Goal: Complete application form: Complete application form

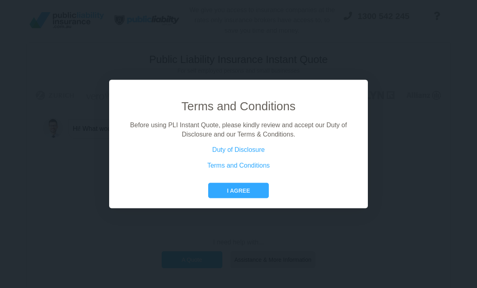
click at [256, 198] on button "I agree" at bounding box center [238, 190] width 60 height 15
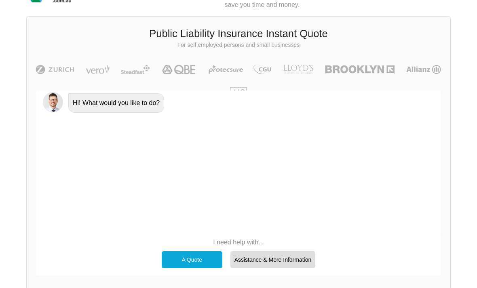
scroll to position [29, 0]
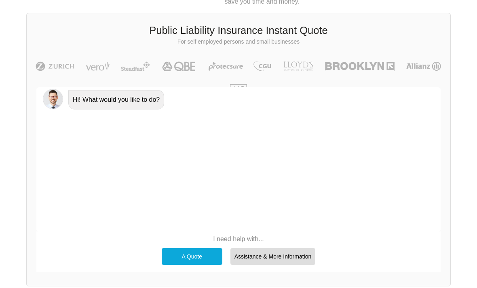
click at [208, 249] on div "A Quote" at bounding box center [192, 256] width 61 height 17
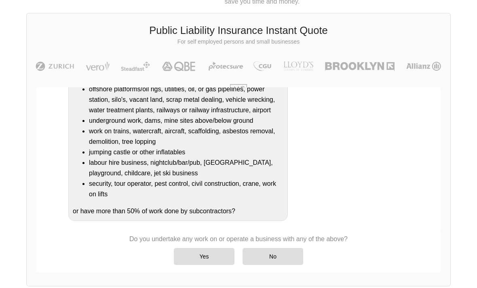
click at [282, 254] on div "No" at bounding box center [272, 256] width 61 height 17
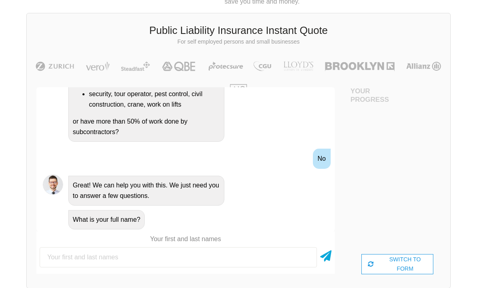
scroll to position [29, 36]
click at [238, 255] on input "text" at bounding box center [178, 257] width 277 height 20
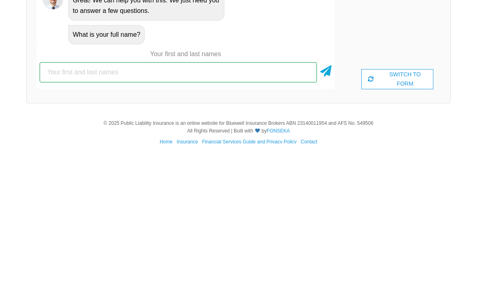
type input "[PERSON_NAME]"
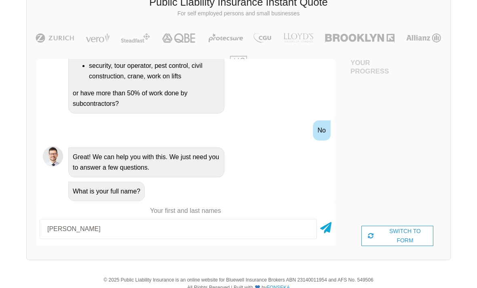
click at [324, 229] on icon at bounding box center [325, 226] width 11 height 15
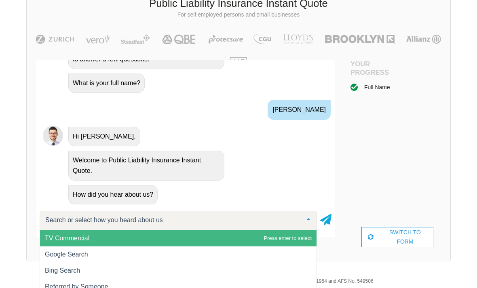
scroll to position [383, 0]
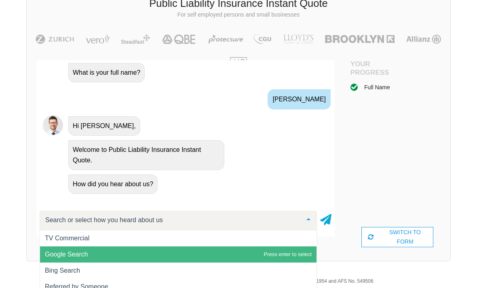
click at [272, 257] on span "Google Search" at bounding box center [178, 254] width 276 height 16
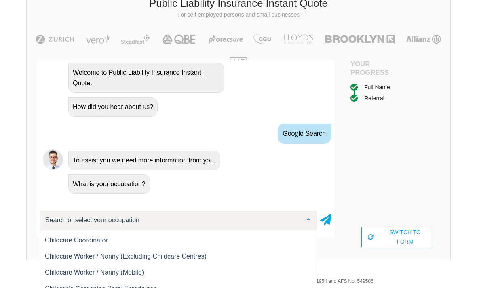
scroll to position [2035, 0]
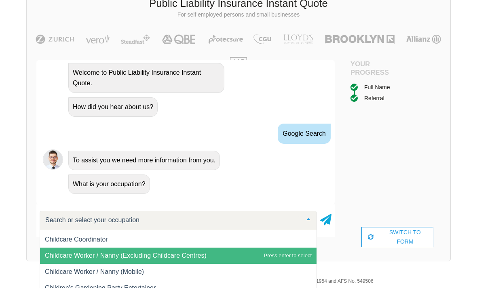
click at [245, 255] on span "Childcare Worker / Nanny (Excluding Childcare Centres)" at bounding box center [178, 256] width 276 height 16
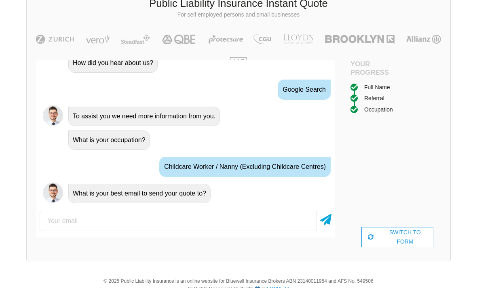
scroll to position [514, 0]
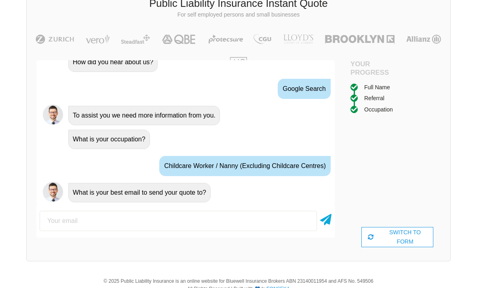
click at [252, 221] on input "email" at bounding box center [178, 221] width 277 height 20
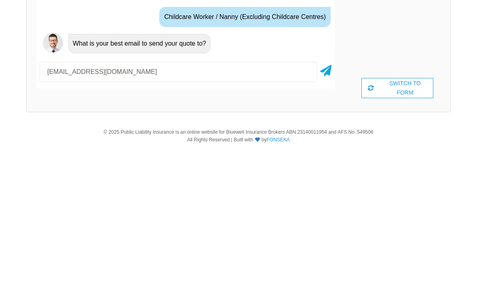
type input "[EMAIL_ADDRESS][DOMAIN_NAME]"
click at [324, 206] on icon at bounding box center [325, 213] width 11 height 15
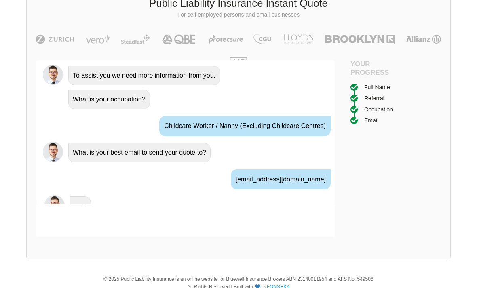
scroll to position [567, 0]
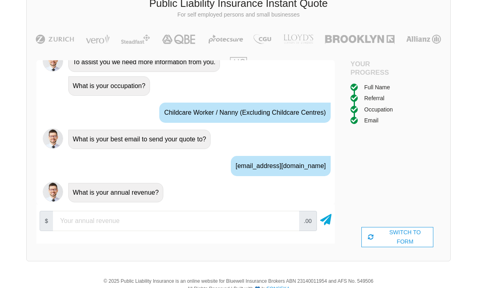
click at [80, 215] on input "number" at bounding box center [176, 221] width 246 height 20
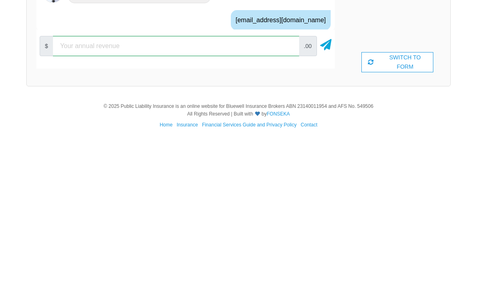
scroll to position [54, 0]
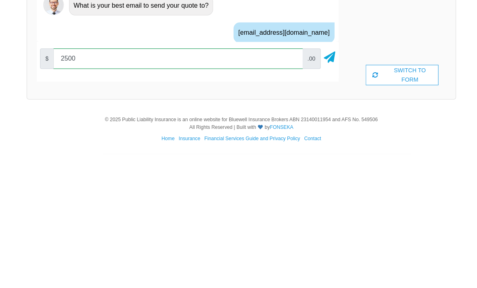
type input "25000"
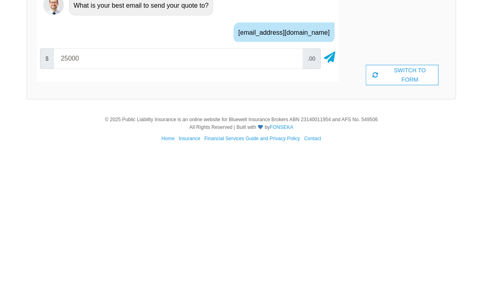
click at [322, 184] on icon at bounding box center [325, 191] width 11 height 15
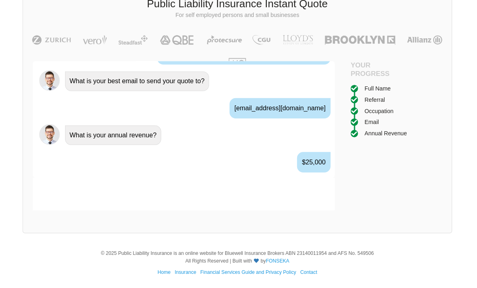
scroll to position [650, 0]
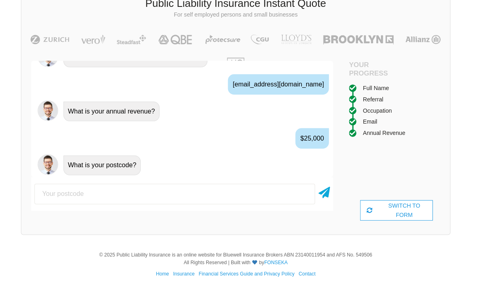
click at [47, 196] on input "number" at bounding box center [178, 195] width 277 height 20
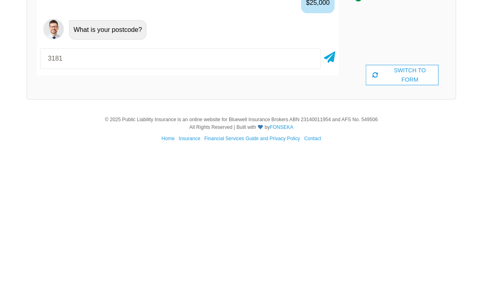
type input "3181"
click at [327, 185] on icon at bounding box center [325, 192] width 11 height 15
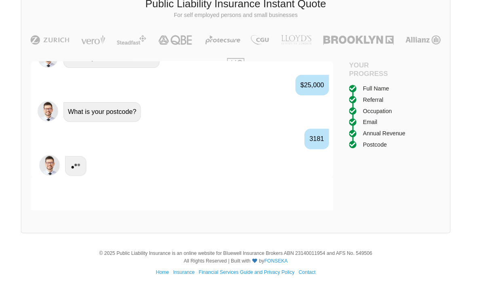
scroll to position [703, 0]
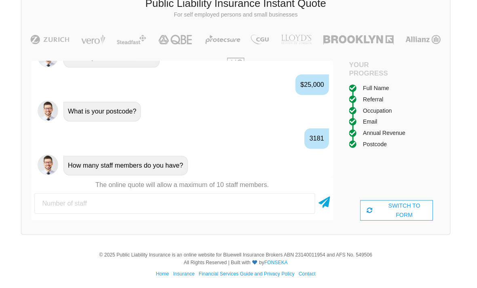
click at [44, 194] on input "number" at bounding box center [178, 204] width 277 height 20
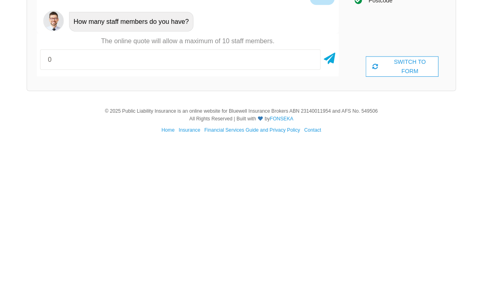
type input "0"
click at [330, 194] on icon at bounding box center [325, 201] width 11 height 15
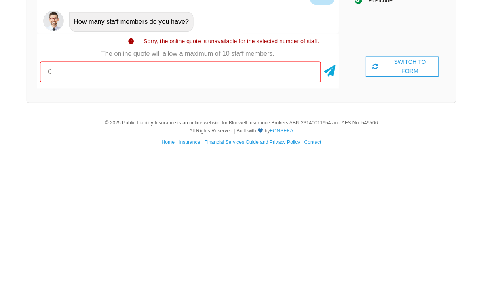
scroll to position [54, 0]
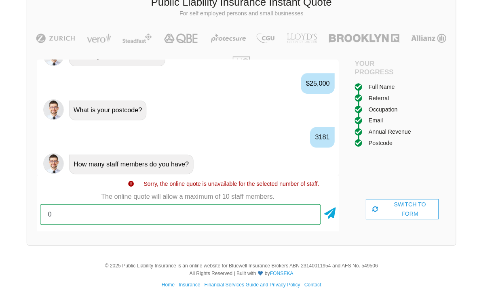
click at [55, 208] on input "0" at bounding box center [178, 215] width 277 height 20
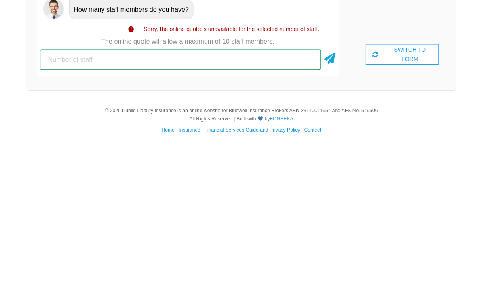
type input "1"
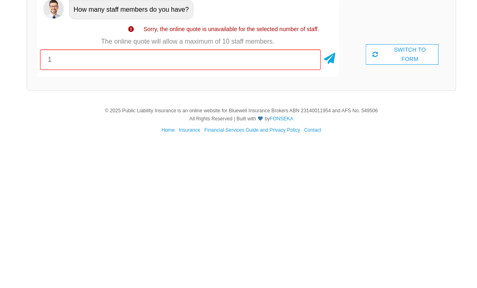
click at [327, 206] on icon at bounding box center [325, 213] width 11 height 15
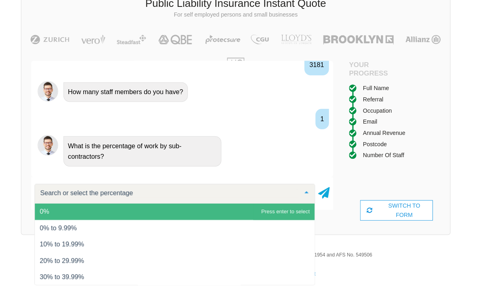
scroll to position [801, 0]
